Goal: Information Seeking & Learning: Find contact information

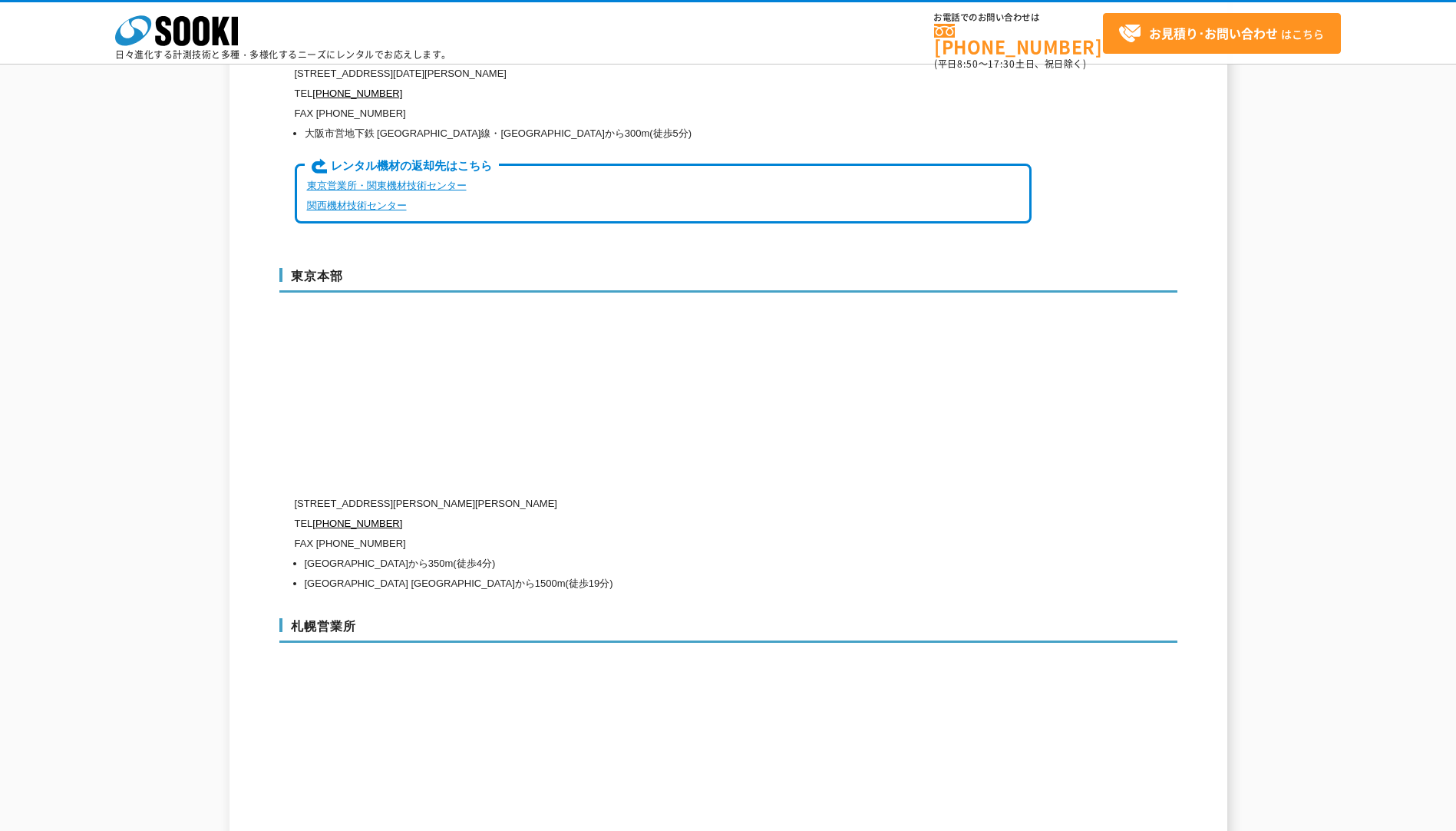
scroll to position [3302, 0]
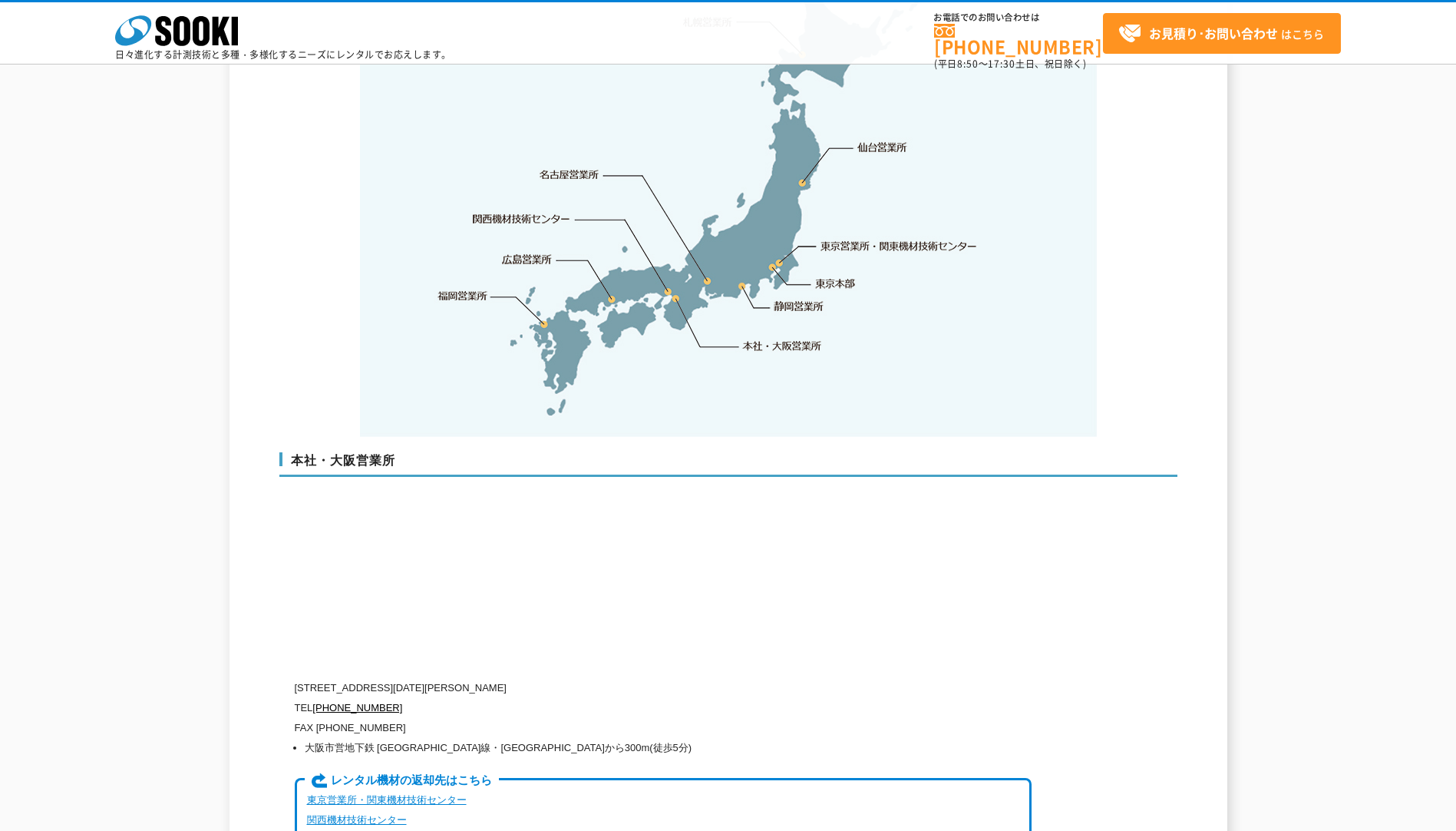
click at [571, 167] on link "名古屋営業所" at bounding box center [569, 174] width 60 height 16
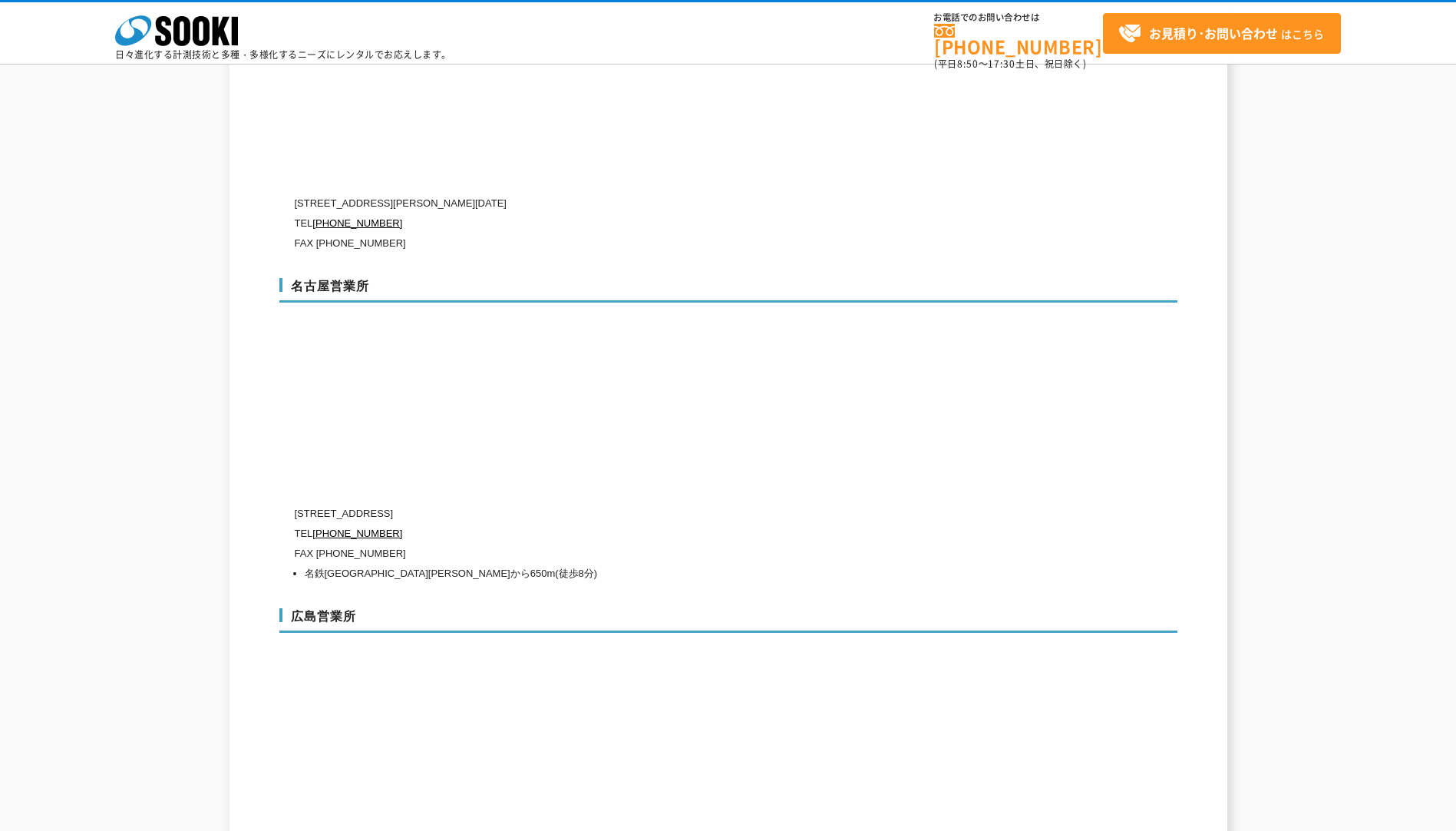
scroll to position [5304, 0]
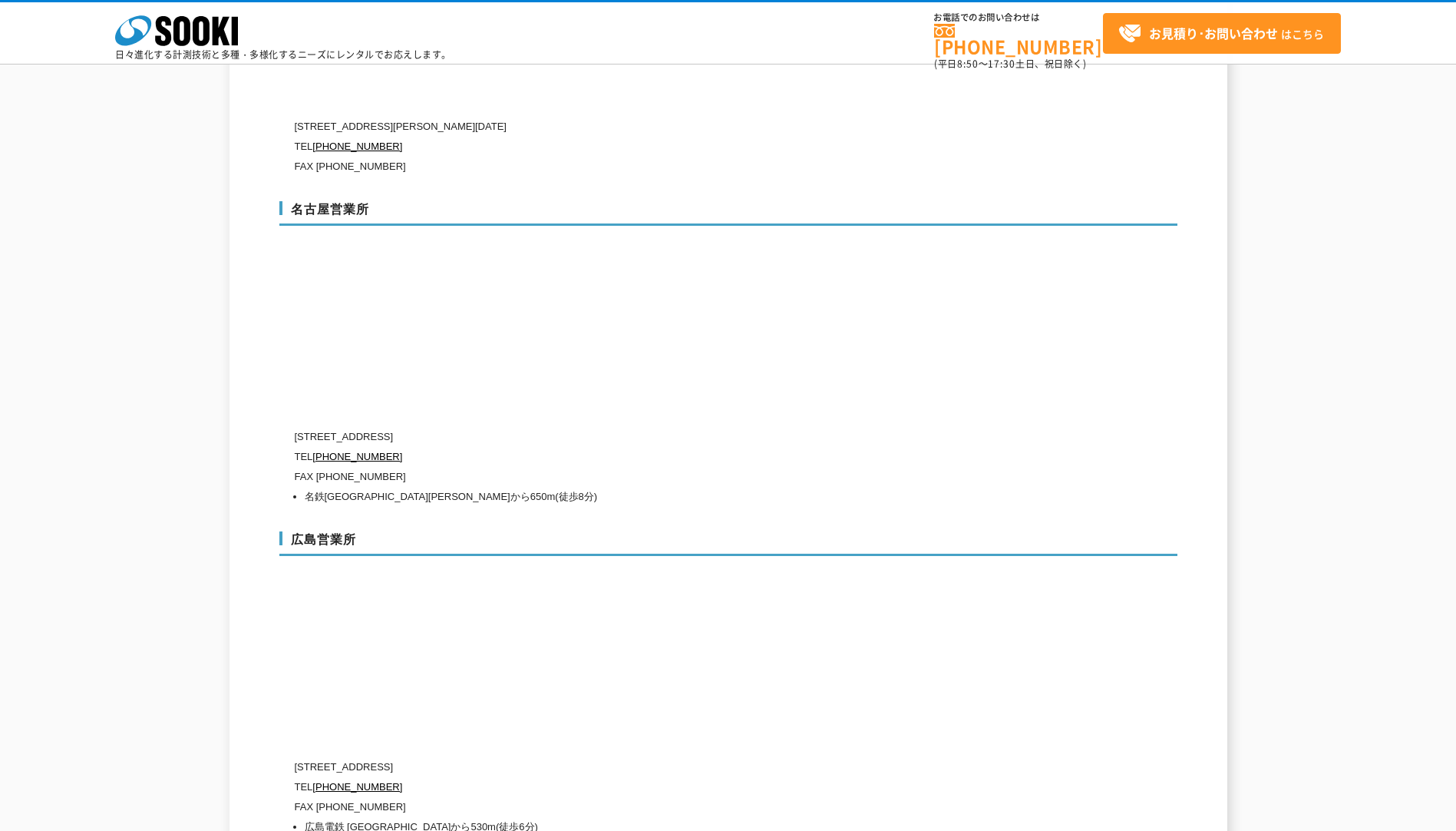
click at [722, 332] on div "名古屋営業所 [STREET_ADDRESS][PERSON_NAME] TEL [PHONE_NUMBER] FAX [PHONE_NUMBER] 名鉄名古…" at bounding box center [728, 351] width 898 height 331
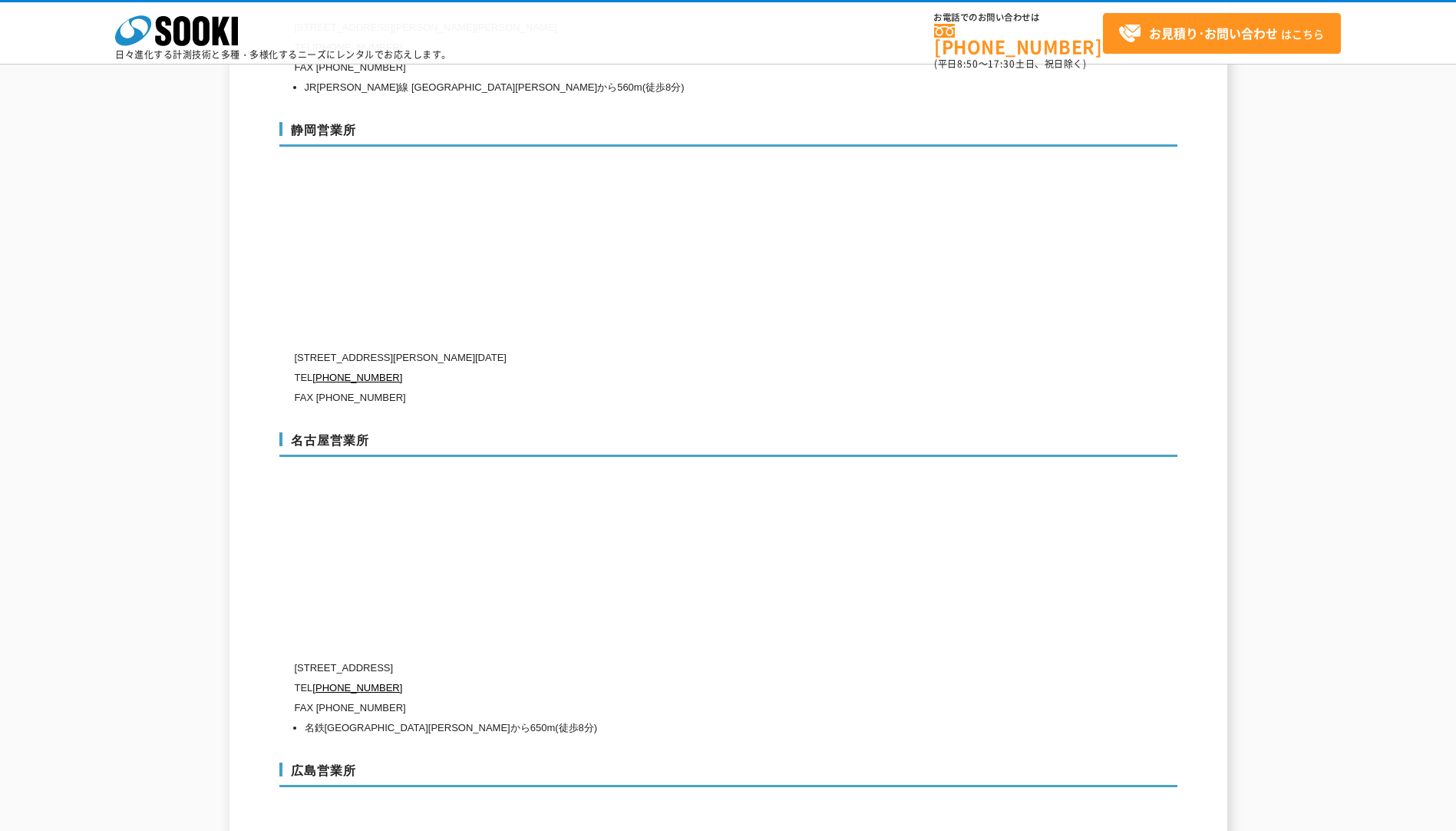
scroll to position [5074, 0]
click at [1037, 432] on h3 "名古屋営業所" at bounding box center [728, 444] width 898 height 25
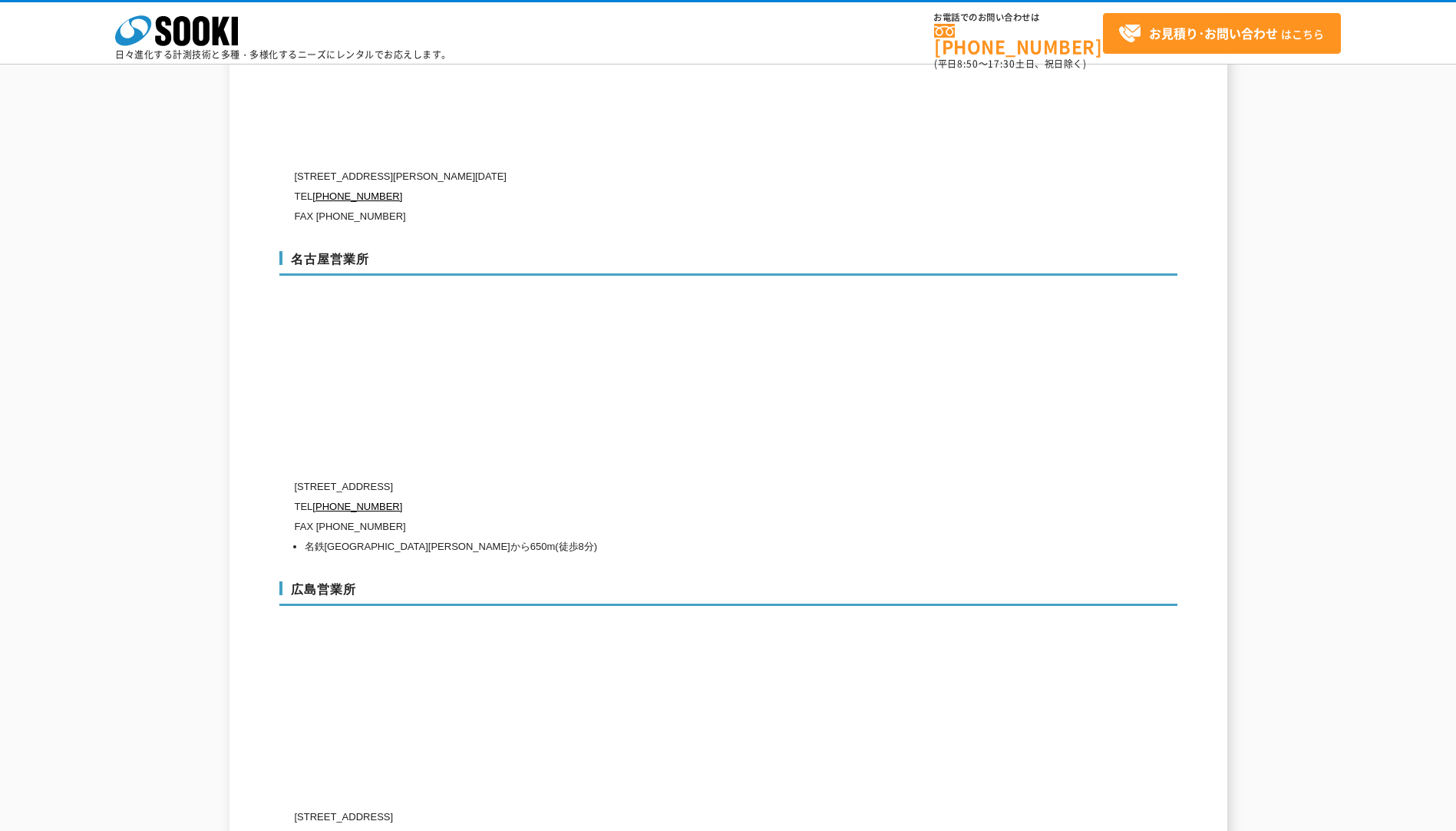
scroll to position [5227, 0]
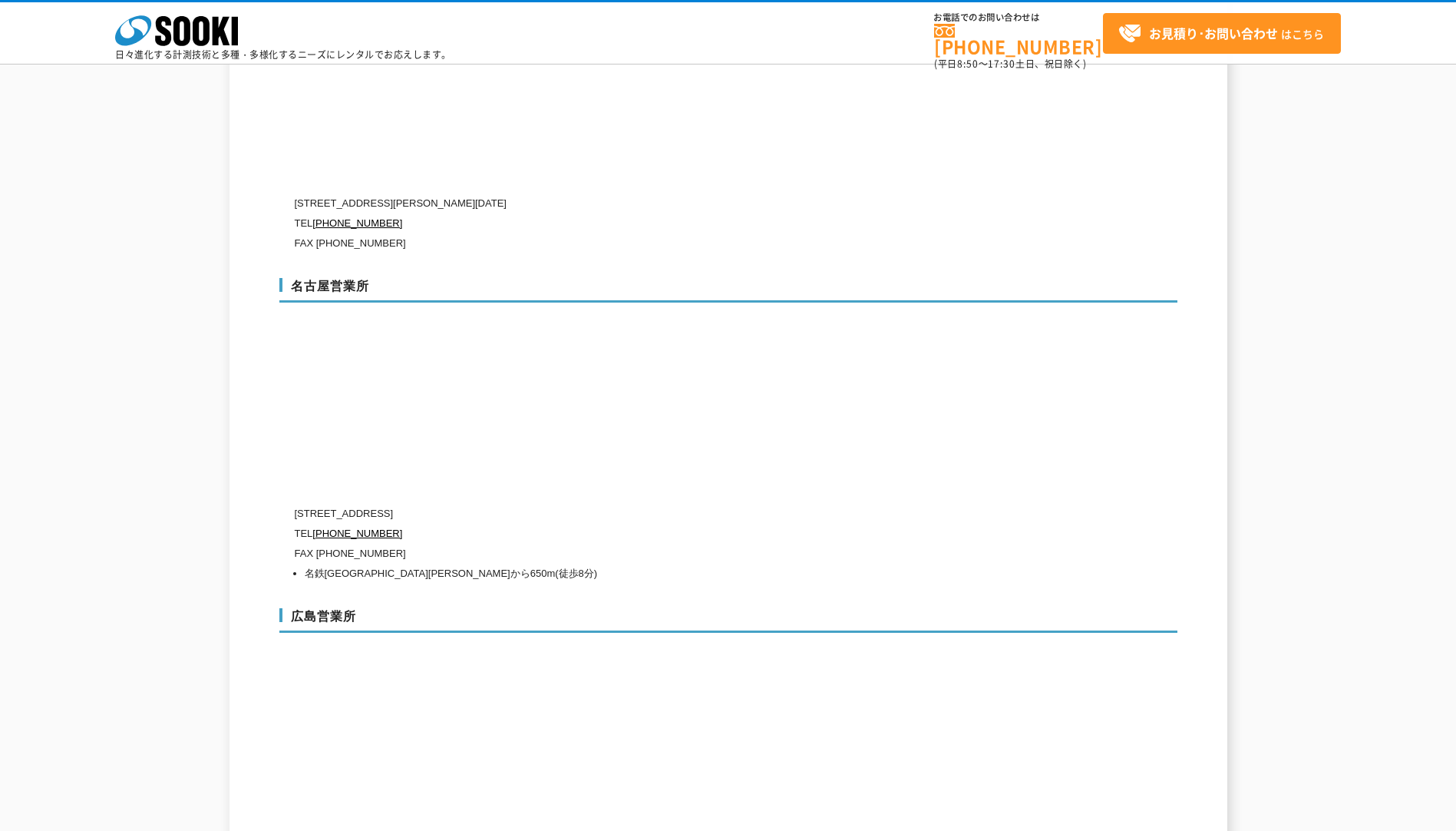
click at [761, 608] on div "広島営業所 [STREET_ADDRESS] TEL [PHONE_NUMBER] FAX [PHONE_NUMBER] 広島電鉄 [GEOGRAPHIC_D…" at bounding box center [728, 758] width 898 height 331
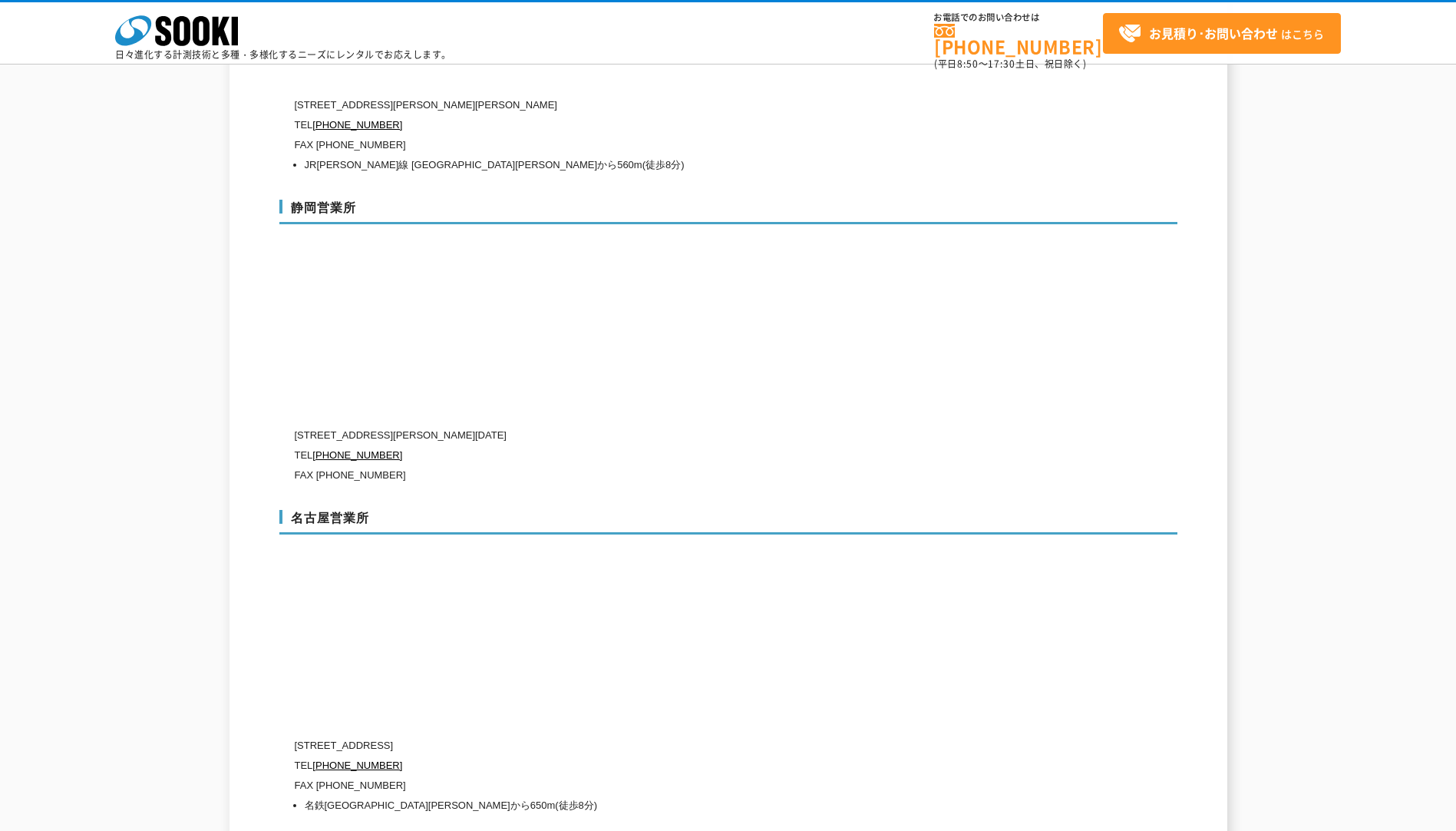
scroll to position [4997, 0]
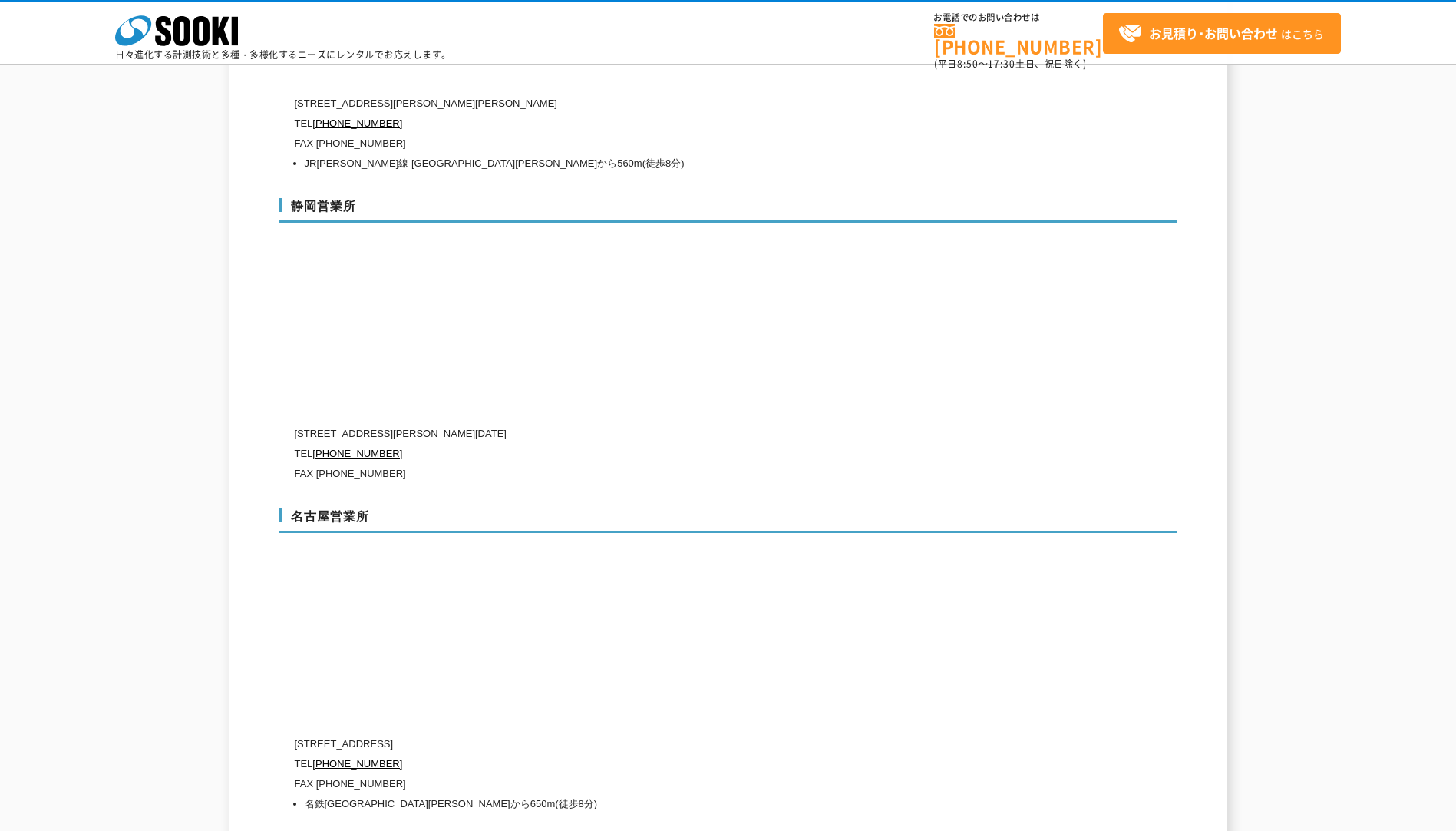
click at [756, 551] on div "名古屋営業所 [STREET_ADDRESS][PERSON_NAME] TEL [PHONE_NUMBER] FAX [PHONE_NUMBER] 名鉄名古…" at bounding box center [728, 658] width 898 height 331
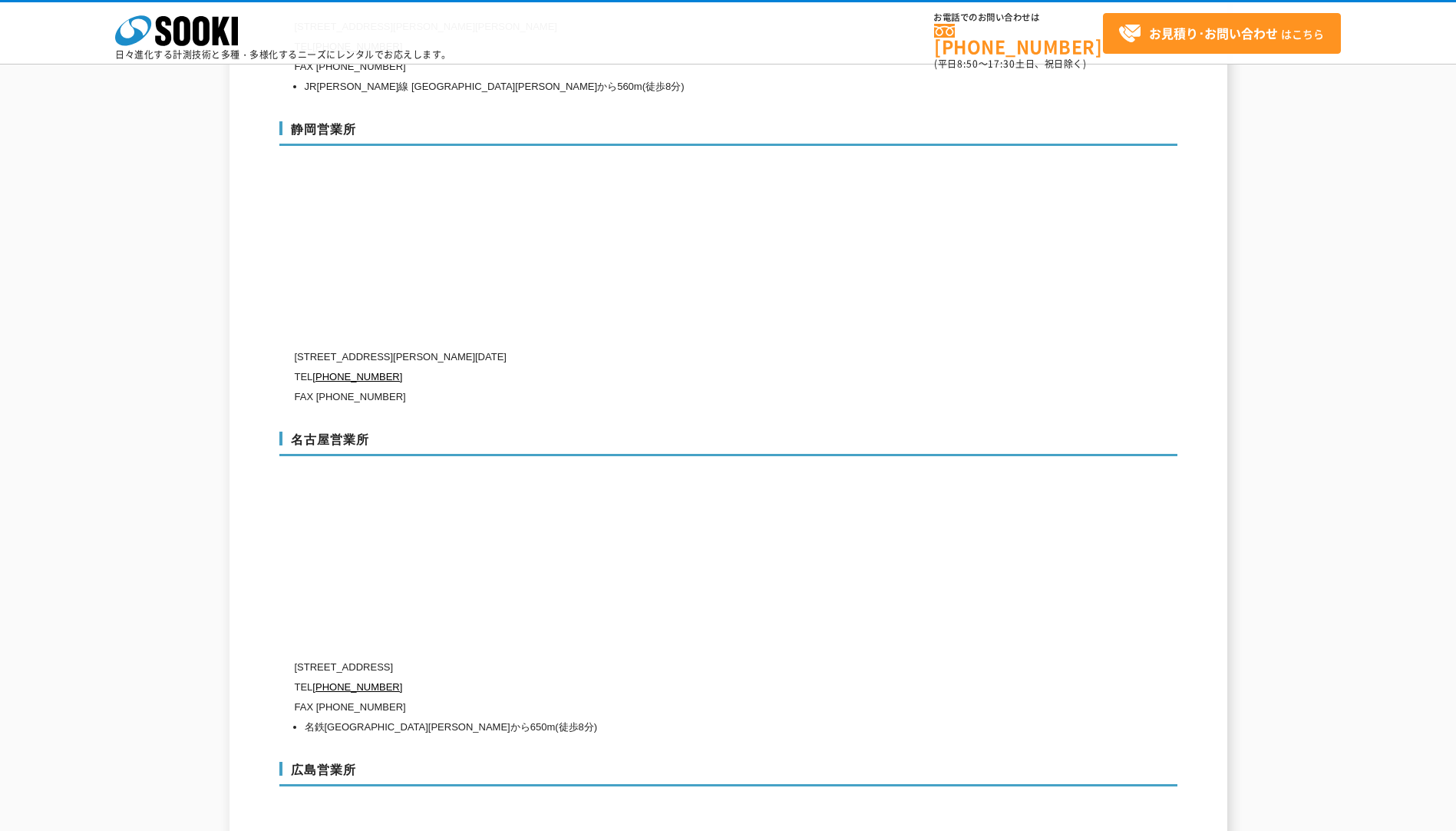
click at [665, 554] on div "名古屋営業所 [STREET_ADDRESS][PERSON_NAME] TEL [PHONE_NUMBER] FAX [PHONE_NUMBER] 名鉄名古…" at bounding box center [728, 581] width 898 height 331
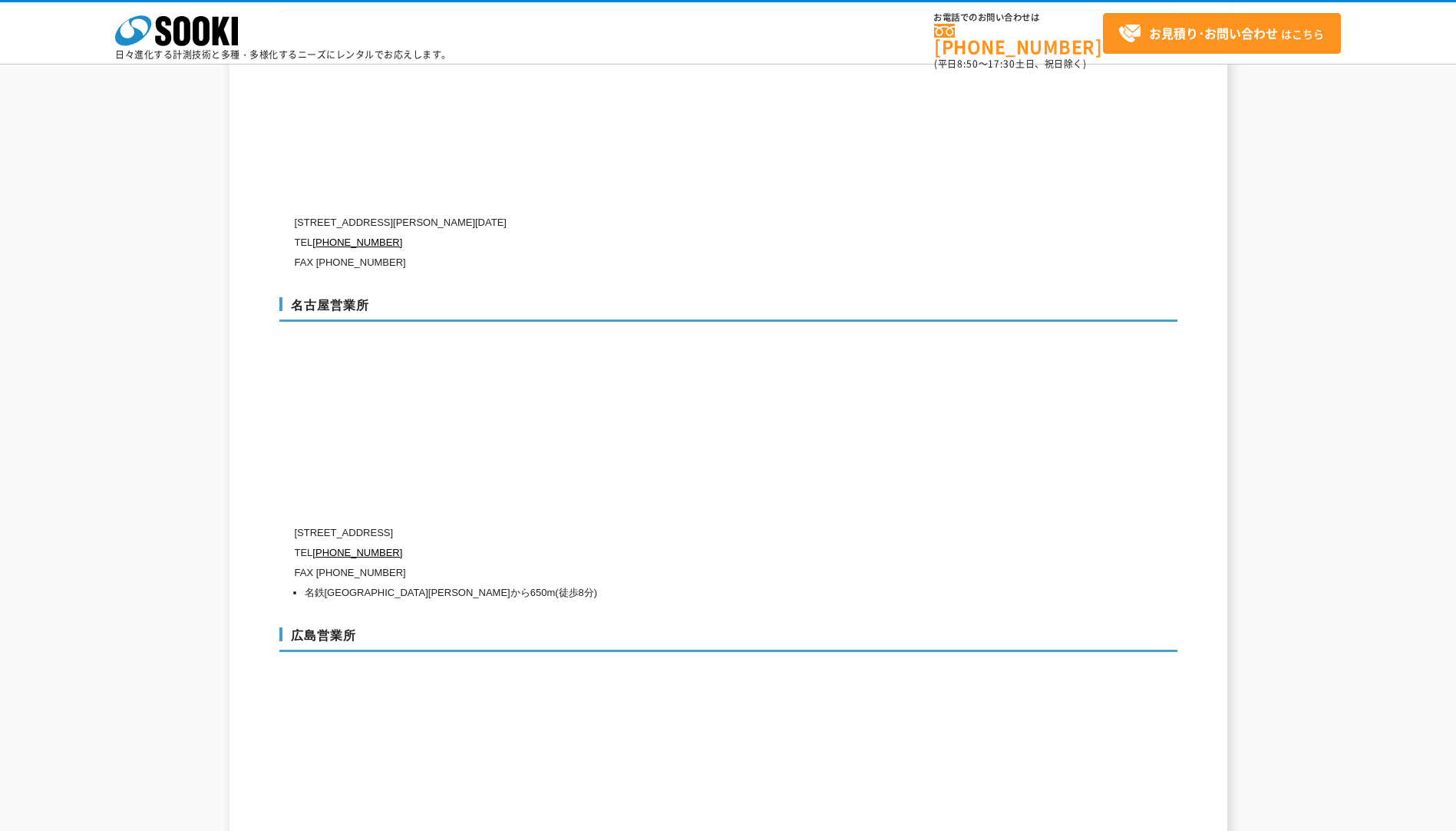
scroll to position [5304, 0]
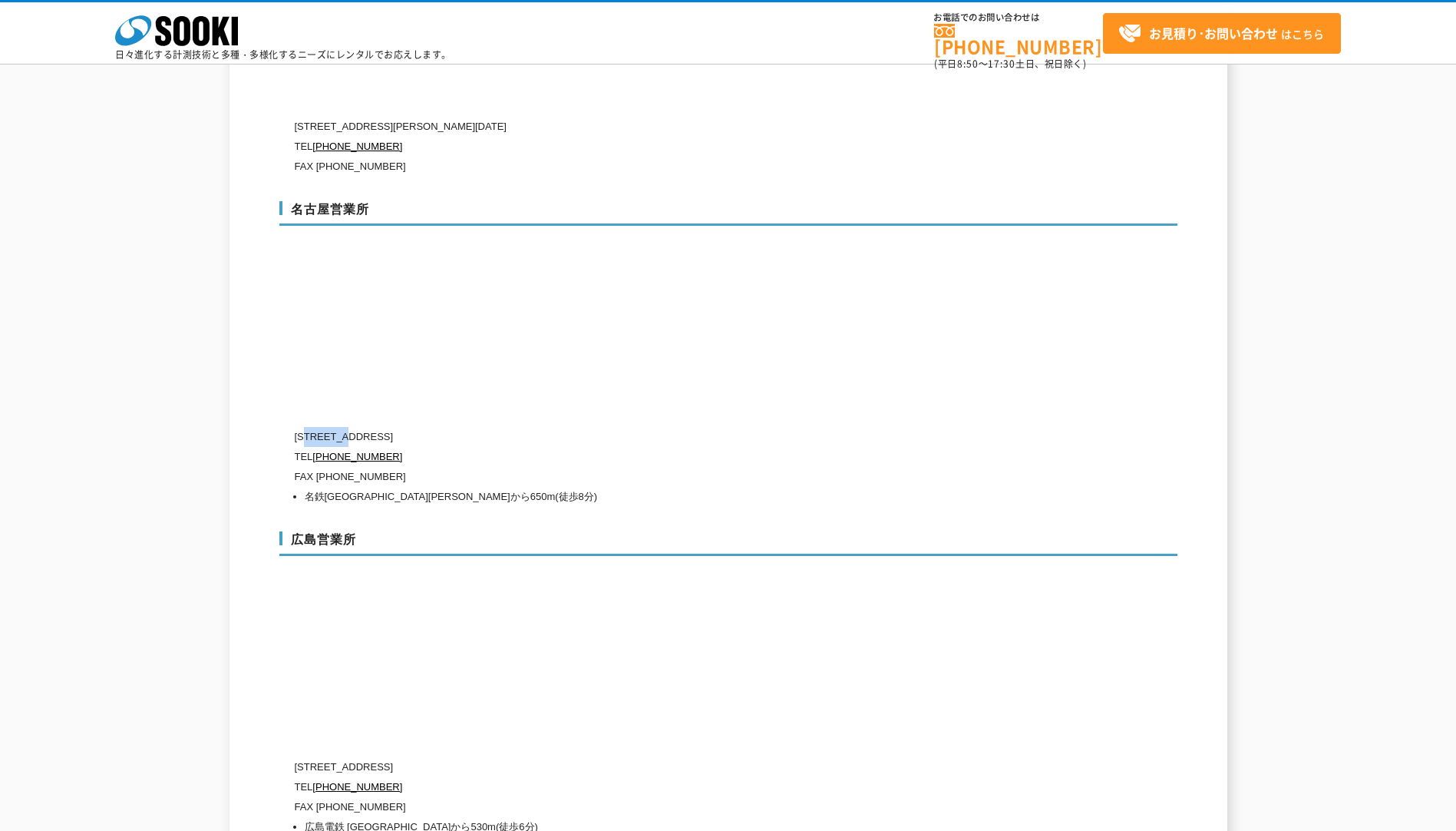
drag, startPoint x: 308, startPoint y: 401, endPoint x: 350, endPoint y: 397, distance: 42.2
click at [350, 427] on p "[STREET_ADDRESS]" at bounding box center [663, 437] width 737 height 20
drag, startPoint x: 350, startPoint y: 397, endPoint x: 300, endPoint y: 404, distance: 50.5
click at [300, 427] on p "[STREET_ADDRESS]" at bounding box center [663, 437] width 737 height 20
drag, startPoint x: 305, startPoint y: 402, endPoint x: 353, endPoint y: 399, distance: 48.1
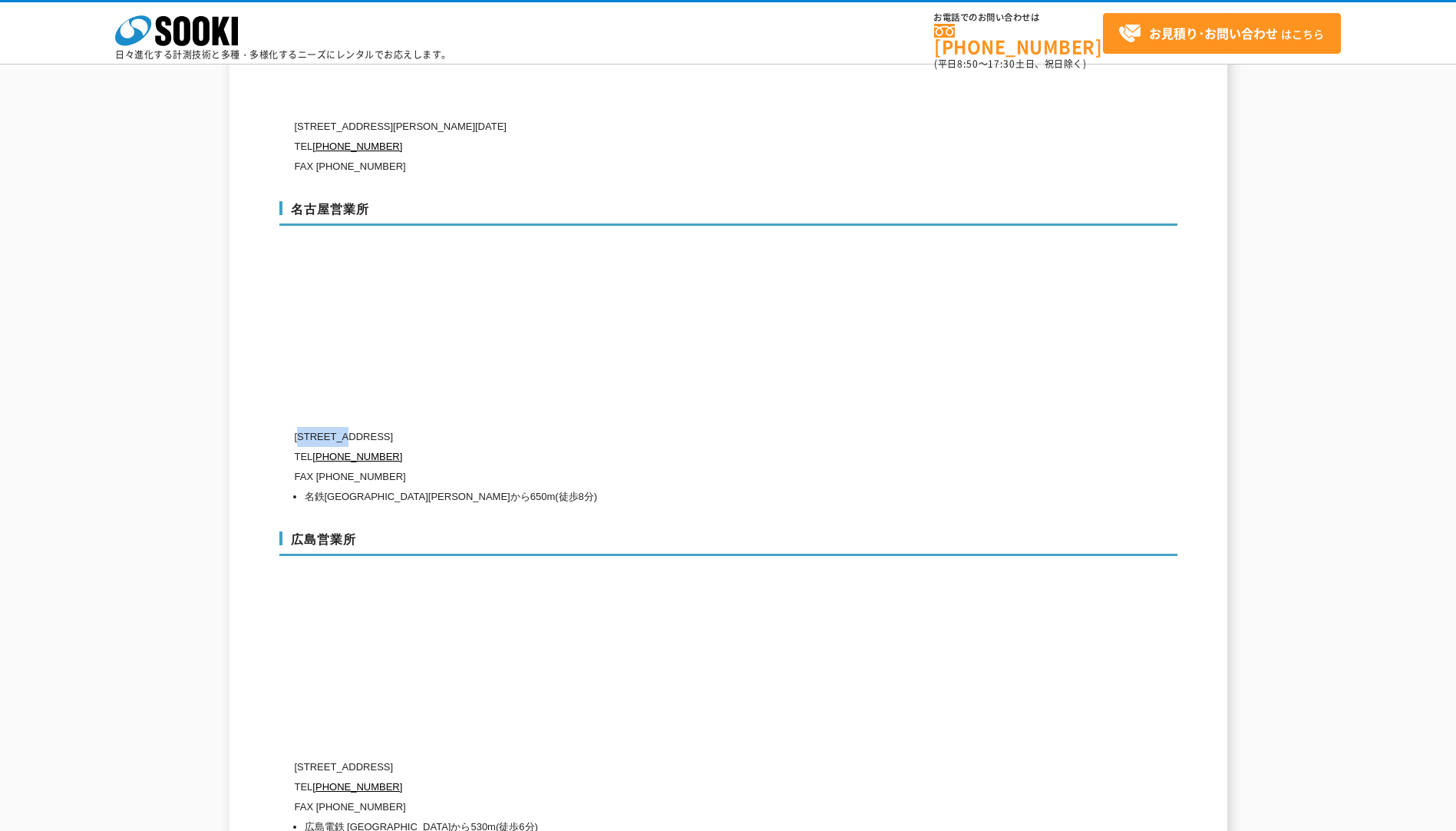
click at [353, 427] on p "[STREET_ADDRESS]" at bounding box center [663, 437] width 737 height 20
copy p "451-0052"
drag, startPoint x: 362, startPoint y: 405, endPoint x: 603, endPoint y: 402, distance: 241.0
click at [603, 427] on p "[STREET_ADDRESS]" at bounding box center [663, 437] width 737 height 20
copy p "[STREET_ADDRESS]"
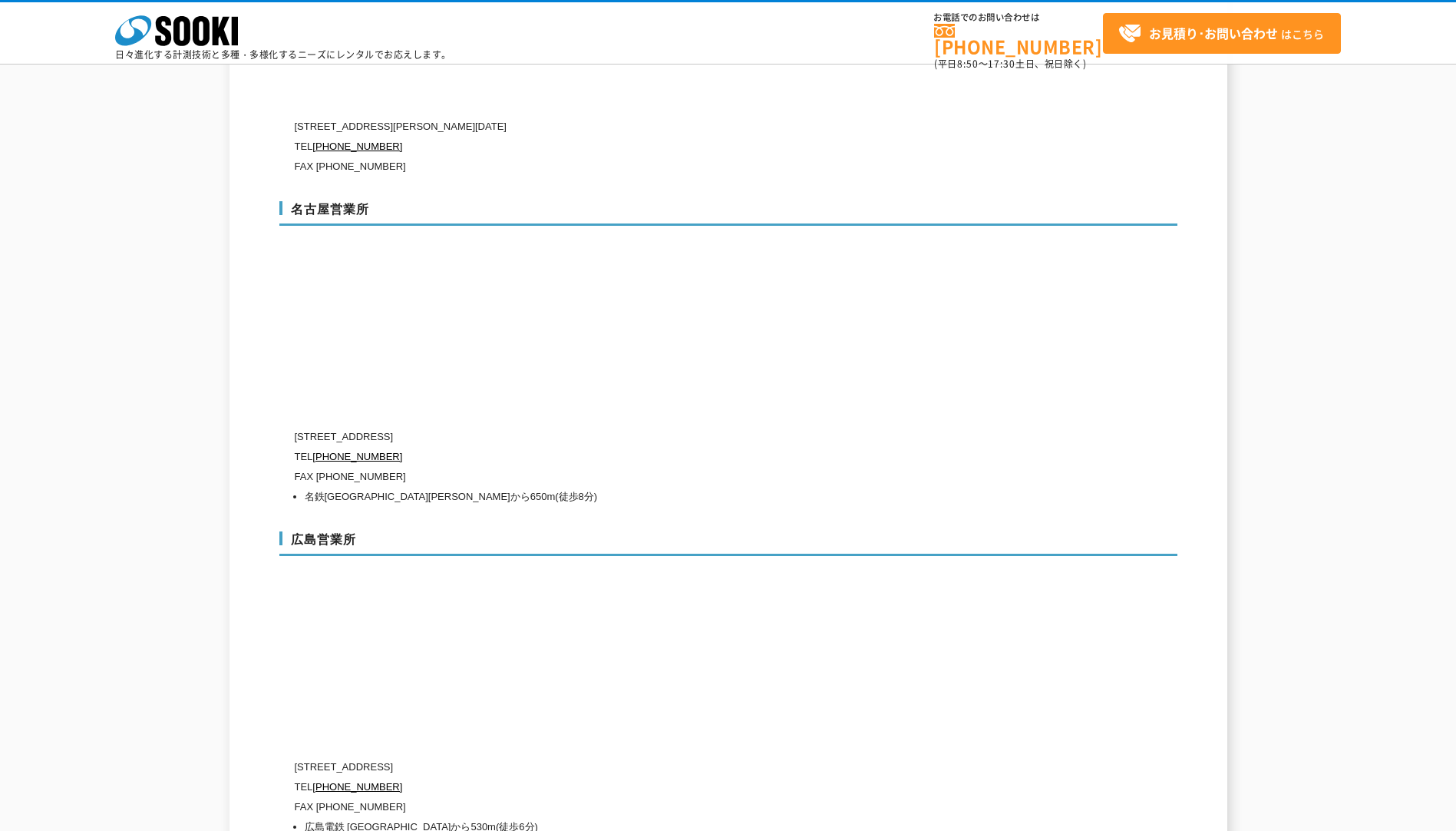
click at [475, 797] on p "FAX [PHONE_NUMBER]" at bounding box center [663, 807] width 737 height 20
drag, startPoint x: 393, startPoint y: 421, endPoint x: 316, endPoint y: 425, distance: 77.1
click at [316, 447] on p "TEL [PHONE_NUMBER]" at bounding box center [663, 457] width 737 height 20
copy link "[PHONE_NUMBER]"
click at [801, 797] on p "FAX [PHONE_NUMBER]" at bounding box center [663, 807] width 737 height 20
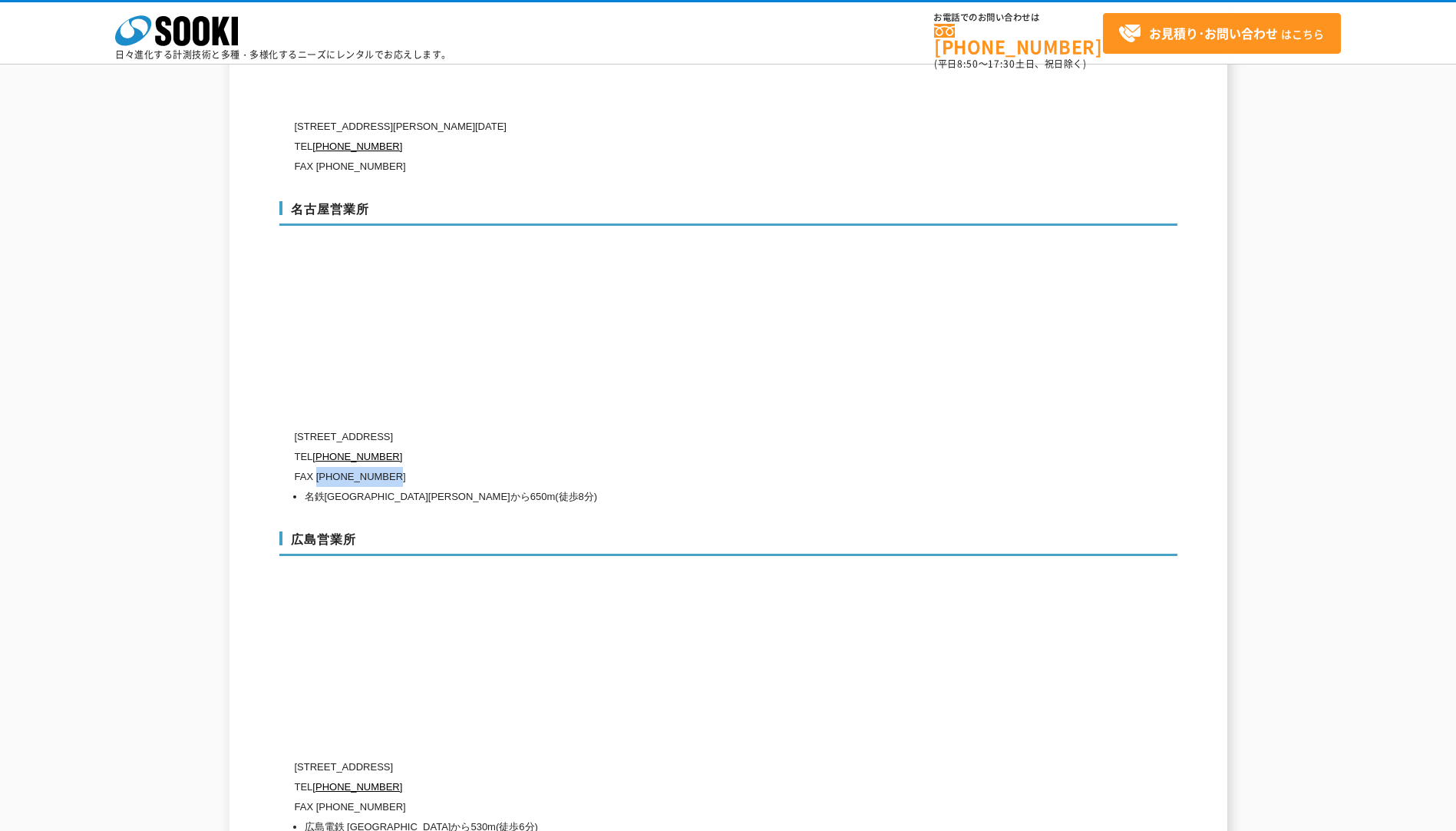
drag, startPoint x: 394, startPoint y: 443, endPoint x: 317, endPoint y: 441, distance: 77.0
click at [317, 466] on p "FAX [PHONE_NUMBER]" at bounding box center [663, 477] width 737 height 20
copy p "(052)581-2124"
click at [1161, 516] on div "広島営業所 [STREET_ADDRESS] TEL [PHONE_NUMBER] FAX [PHONE_NUMBER] 広島電鉄 [GEOGRAPHIC_D…" at bounding box center [728, 681] width 898 height 331
